Goal: Find specific page/section: Find specific page/section

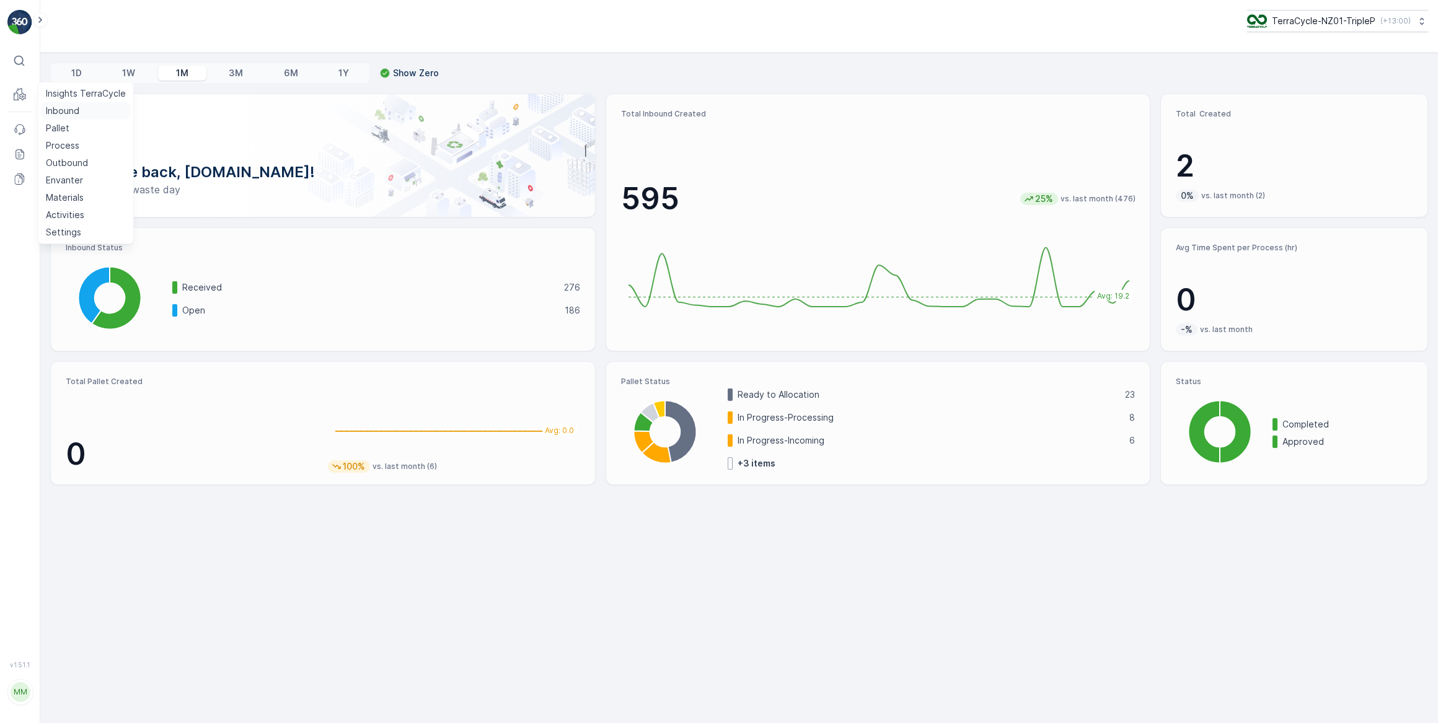
click at [54, 110] on p "Inbound" at bounding box center [62, 111] width 33 height 12
